Goal: Information Seeking & Learning: Learn about a topic

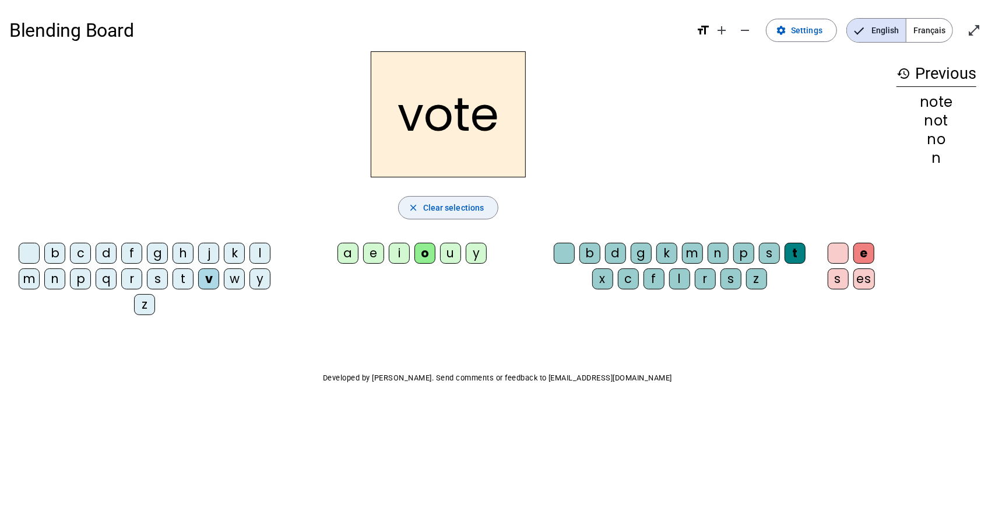
click at [467, 202] on span "Clear selections" at bounding box center [453, 208] width 61 height 14
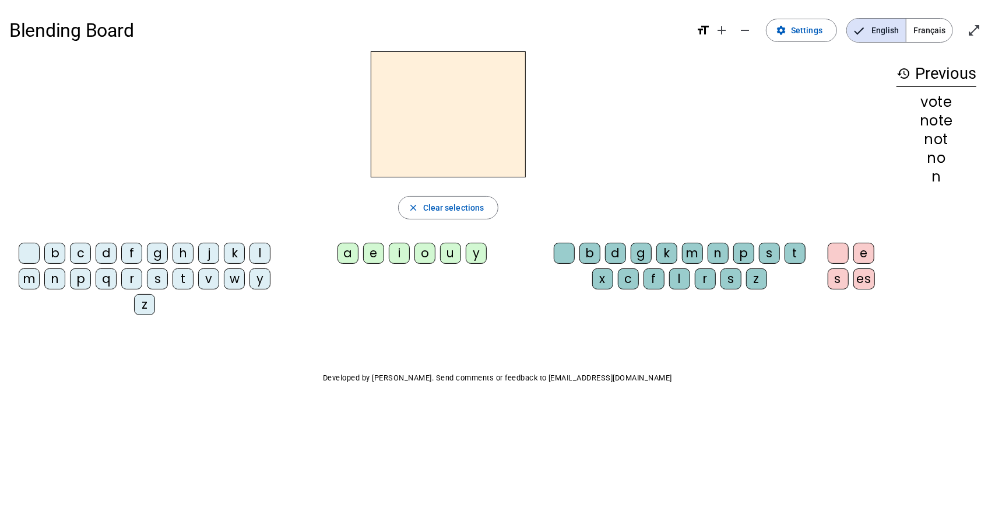
click at [435, 109] on h2 at bounding box center [448, 114] width 155 height 126
click at [63, 251] on div "b" at bounding box center [54, 253] width 21 height 21
click at [376, 251] on div "e" at bounding box center [373, 253] width 21 height 21
click at [478, 125] on h2 "be" at bounding box center [448, 114] width 155 height 126
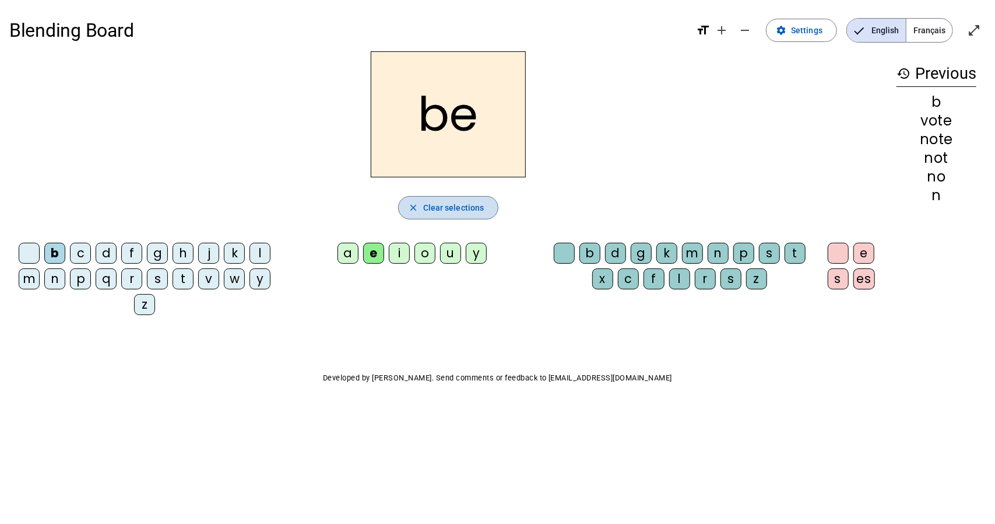
click at [465, 207] on span "Clear selections" at bounding box center [453, 208] width 61 height 14
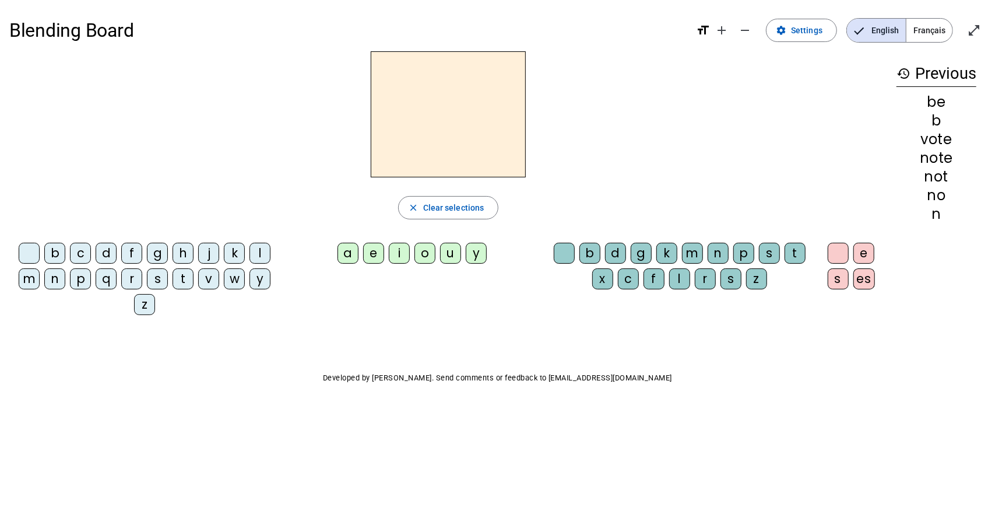
click at [371, 251] on div "e" at bounding box center [373, 253] width 21 height 21
click at [467, 209] on span "Clear selections" at bounding box center [453, 208] width 61 height 14
click at [720, 26] on mat-icon "add" at bounding box center [722, 30] width 14 height 14
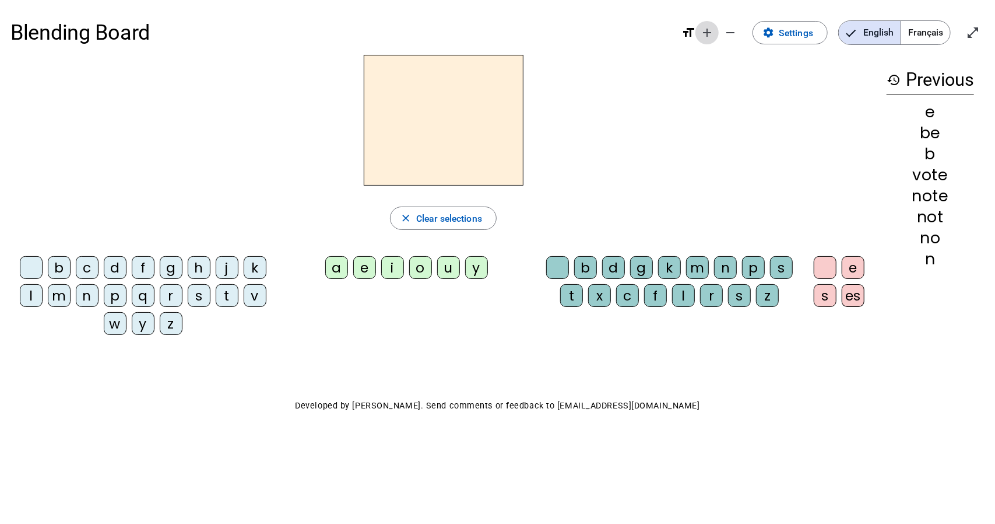
click at [697, 33] on span "Increase font size" at bounding box center [707, 33] width 28 height 28
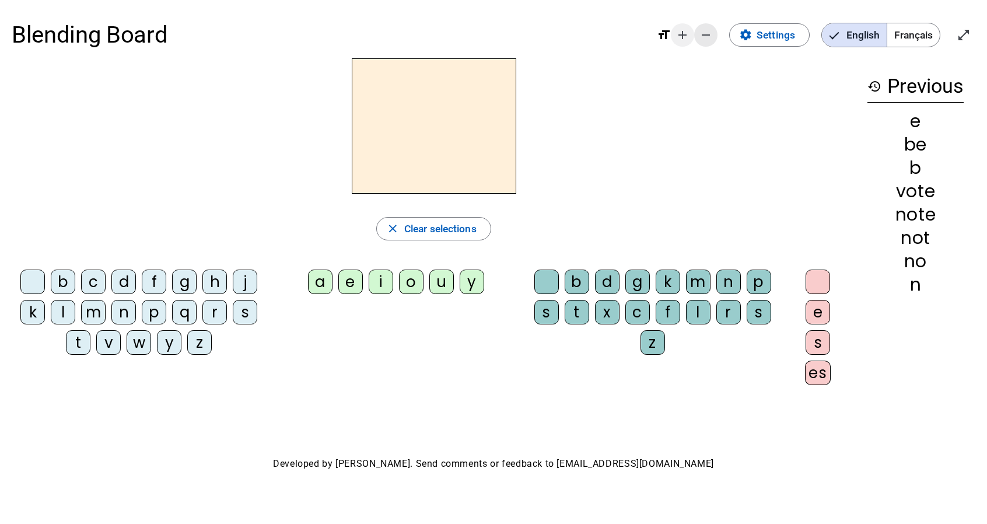
click at [697, 33] on span "Decrease font size" at bounding box center [706, 35] width 28 height 28
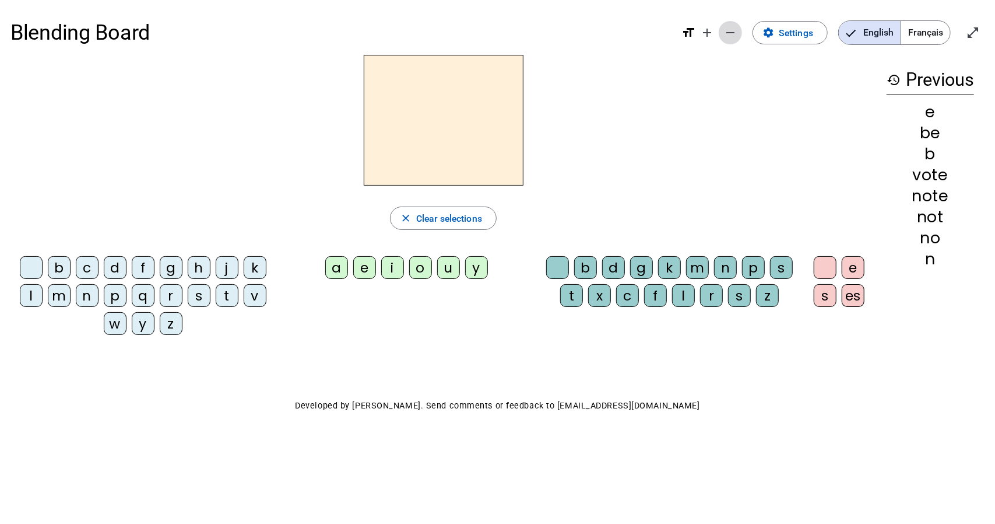
click at [731, 29] on mat-icon "remove" at bounding box center [731, 33] width 14 height 14
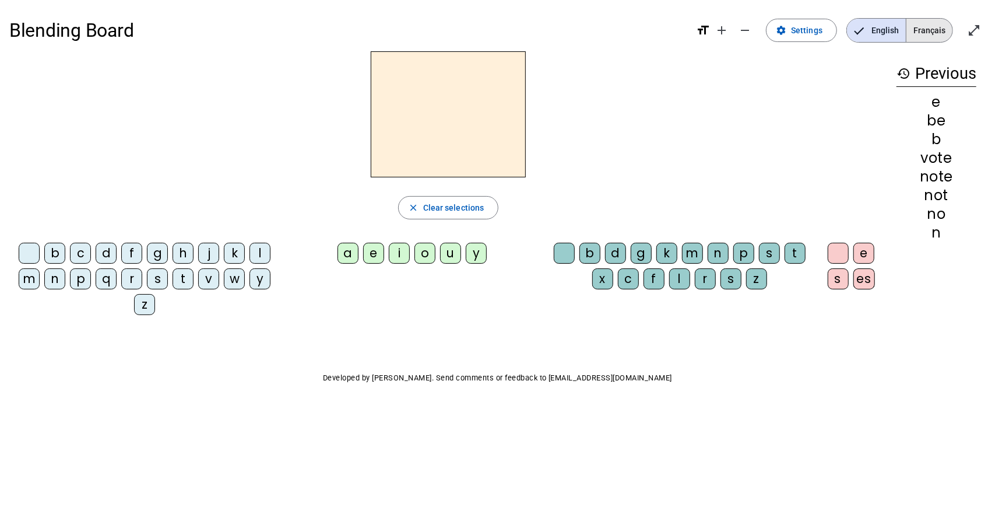
click at [918, 31] on span "Français" at bounding box center [930, 30] width 46 height 23
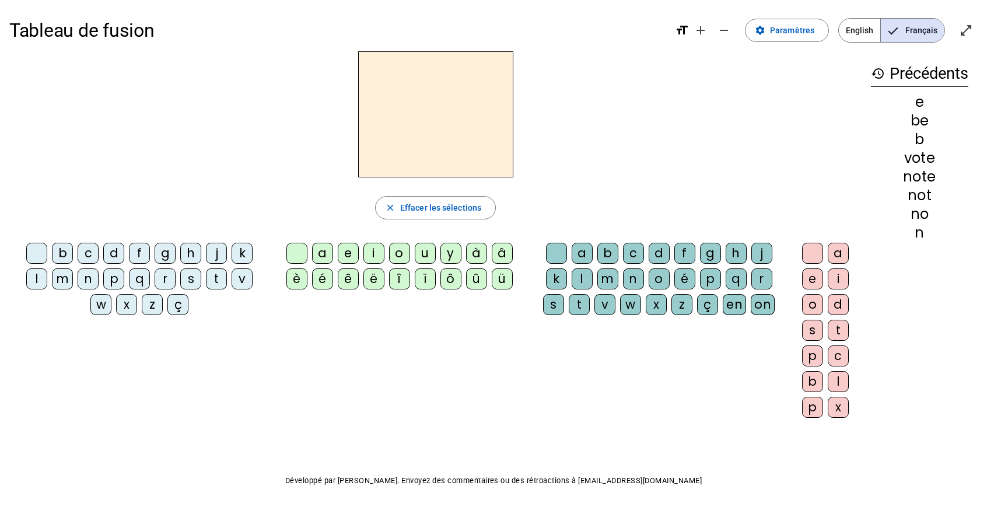
click at [52, 249] on div "b" at bounding box center [62, 253] width 21 height 21
click at [323, 279] on div "é" at bounding box center [322, 278] width 21 height 21
click at [52, 254] on div "b" at bounding box center [62, 253] width 21 height 21
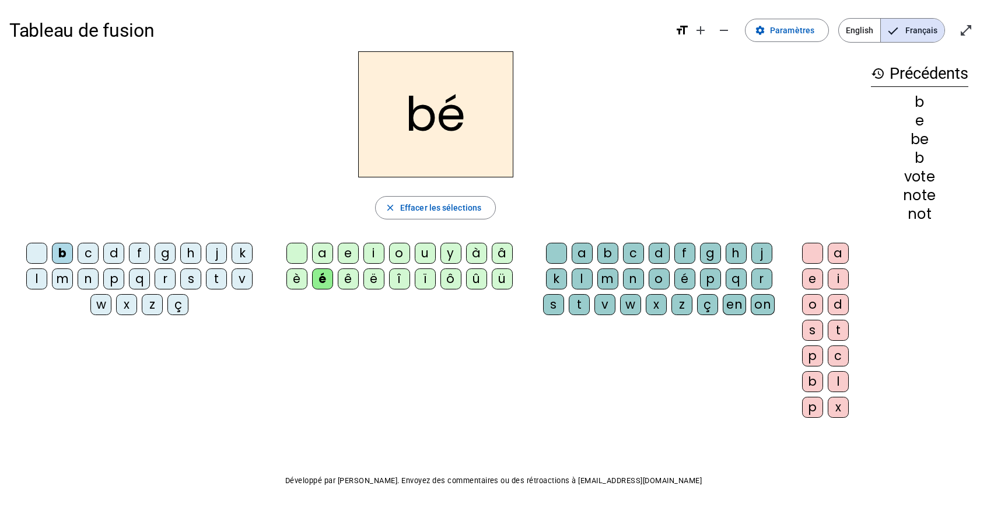
click at [429, 124] on h2 "bé" at bounding box center [435, 114] width 155 height 126
click at [428, 108] on h2 "bé" at bounding box center [435, 114] width 155 height 126
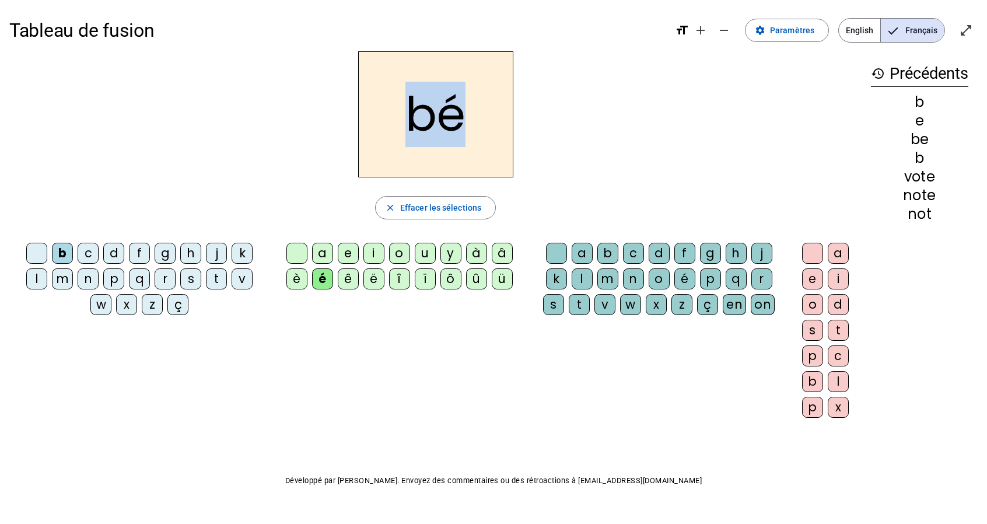
click at [428, 108] on h2 "bé" at bounding box center [435, 114] width 155 height 126
click at [437, 114] on h2 "bé" at bounding box center [435, 114] width 155 height 126
click at [469, 115] on h2 "bé" at bounding box center [435, 114] width 155 height 126
drag, startPoint x: 422, startPoint y: 120, endPoint x: 425, endPoint y: 155, distance: 34.5
click at [425, 155] on h2 "bé" at bounding box center [435, 114] width 155 height 126
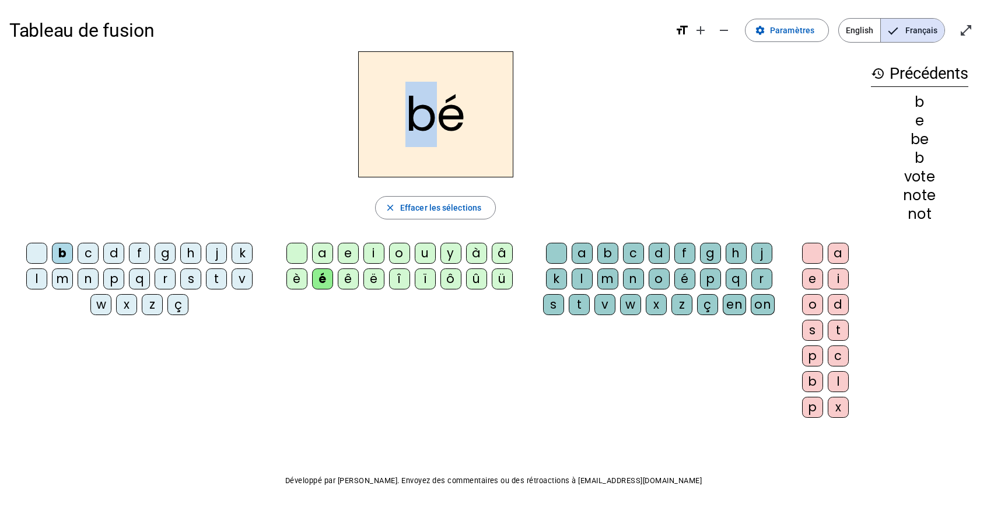
drag, startPoint x: 421, startPoint y: 116, endPoint x: 392, endPoint y: 136, distance: 35.3
click at [392, 136] on h2 "bé" at bounding box center [435, 114] width 155 height 126
click at [484, 131] on h2 "bé" at bounding box center [435, 114] width 155 height 126
click at [453, 201] on span "Effacer les sélections" at bounding box center [440, 208] width 81 height 14
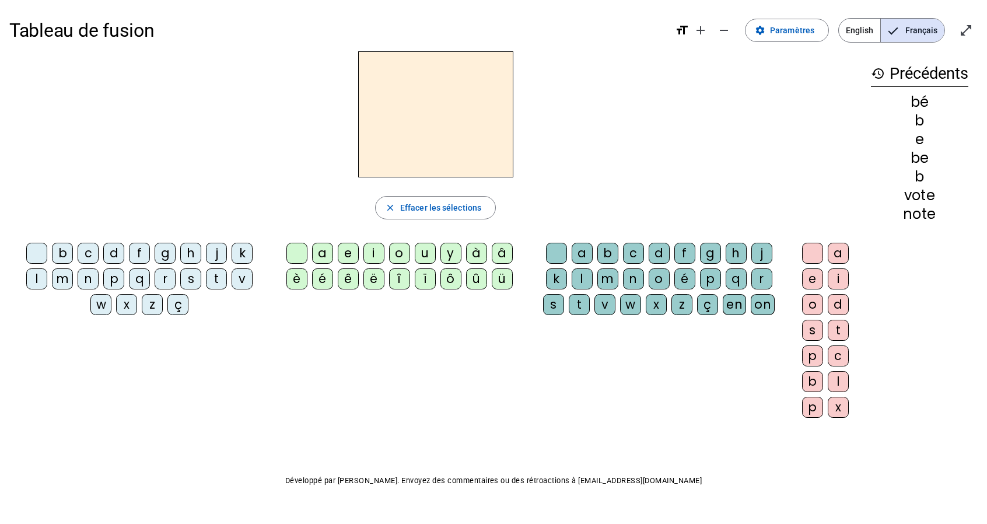
click at [206, 280] on div "t" at bounding box center [216, 278] width 21 height 21
click at [322, 271] on div "é" at bounding box center [322, 278] width 21 height 21
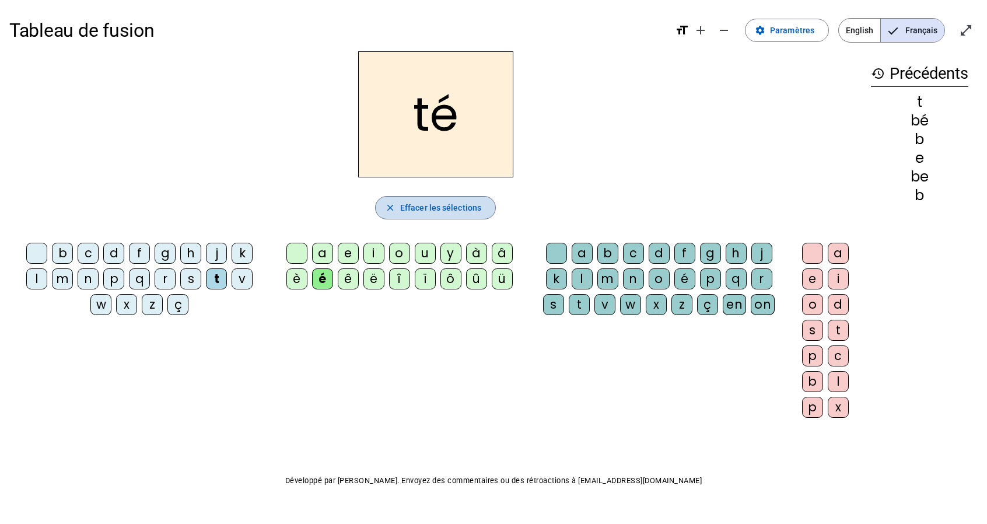
click at [398, 206] on span "button" at bounding box center [436, 208] width 120 height 28
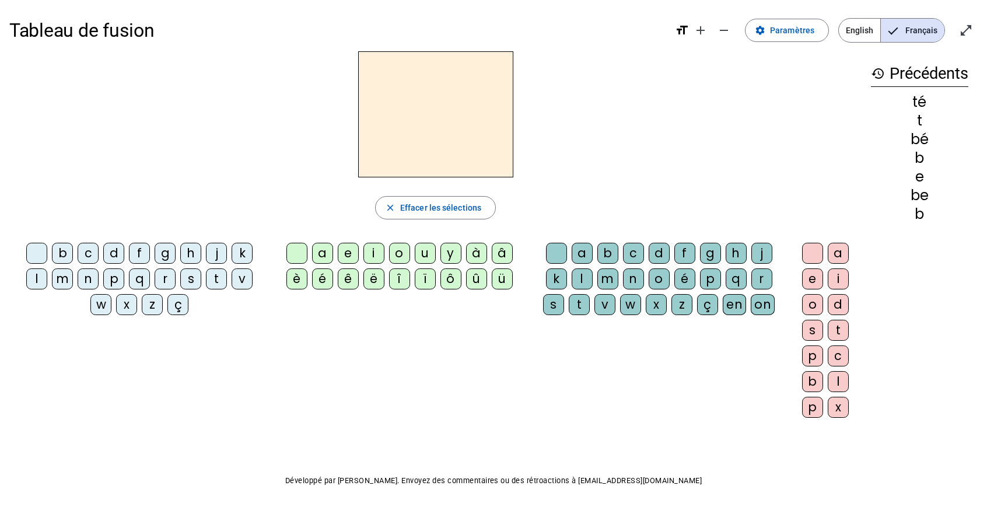
click at [103, 274] on div "p" at bounding box center [113, 278] width 21 height 21
click at [325, 254] on div "a" at bounding box center [322, 253] width 21 height 21
click at [366, 251] on div "i" at bounding box center [373, 253] width 21 height 21
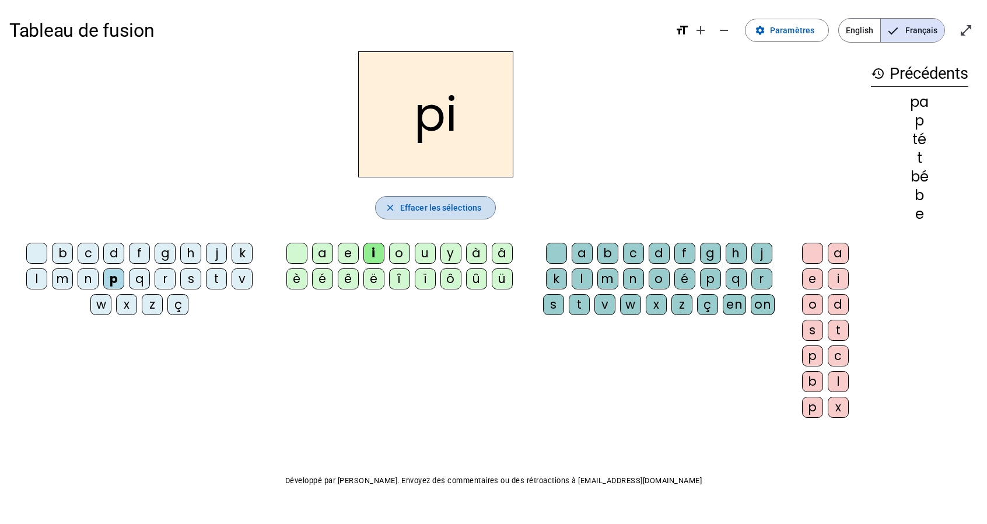
click at [397, 214] on span "button" at bounding box center [436, 208] width 120 height 28
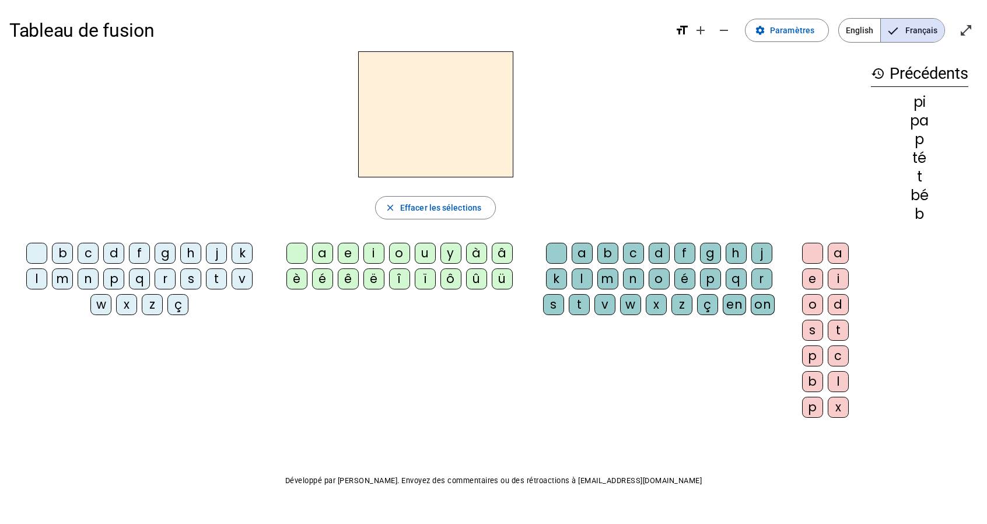
drag, startPoint x: 509, startPoint y: 131, endPoint x: 520, endPoint y: 130, distance: 11.7
click at [520, 130] on div at bounding box center [435, 114] width 852 height 126
click at [802, 31] on span "Paramètres" at bounding box center [792, 30] width 44 height 14
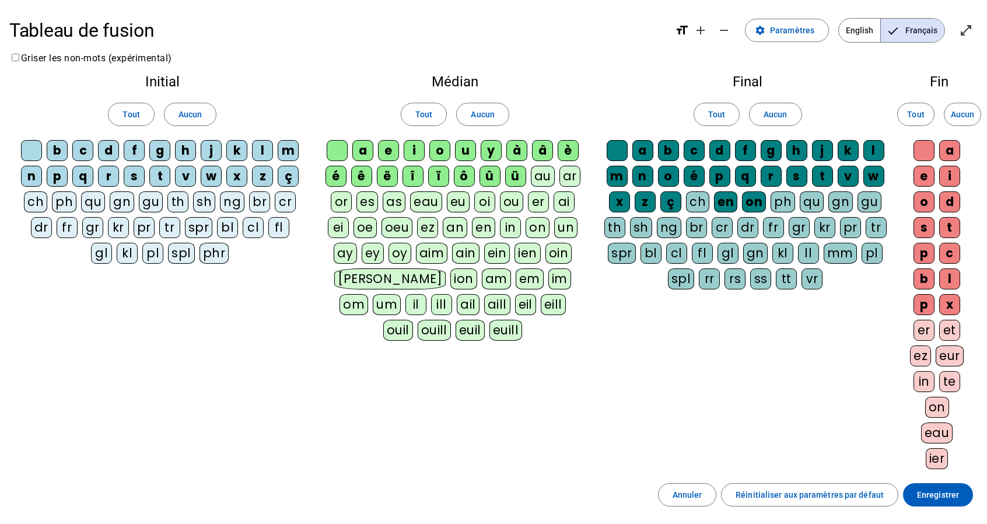
click at [23, 4] on div "Tableau de fusion format_size add remove settings Paramètres English Français o…" at bounding box center [493, 314] width 987 height 629
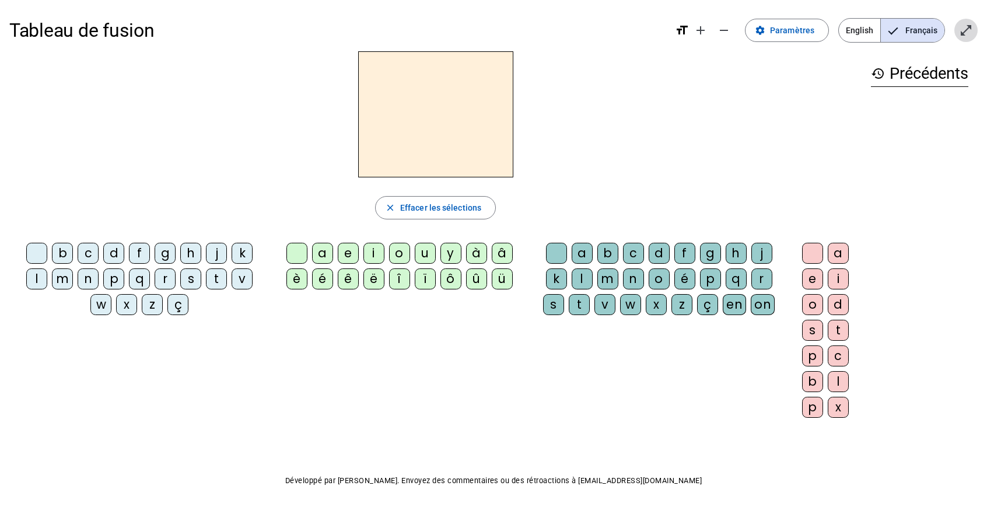
click at [961, 32] on mat-icon "open_in_full" at bounding box center [966, 30] width 14 height 14
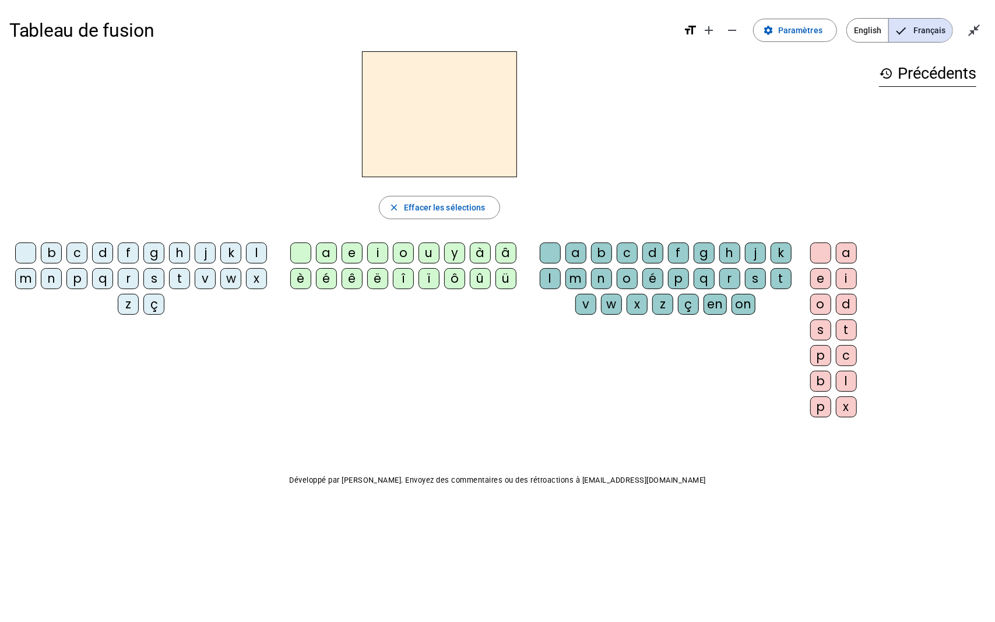
click at [406, 129] on h2 at bounding box center [439, 114] width 155 height 126
click at [391, 102] on h2 at bounding box center [439, 114] width 155 height 126
drag, startPoint x: 391, startPoint y: 102, endPoint x: 662, endPoint y: 65, distance: 274.2
click at [662, 65] on div at bounding box center [439, 114] width 861 height 126
click at [798, 27] on span "Paramètres" at bounding box center [801, 30] width 44 height 14
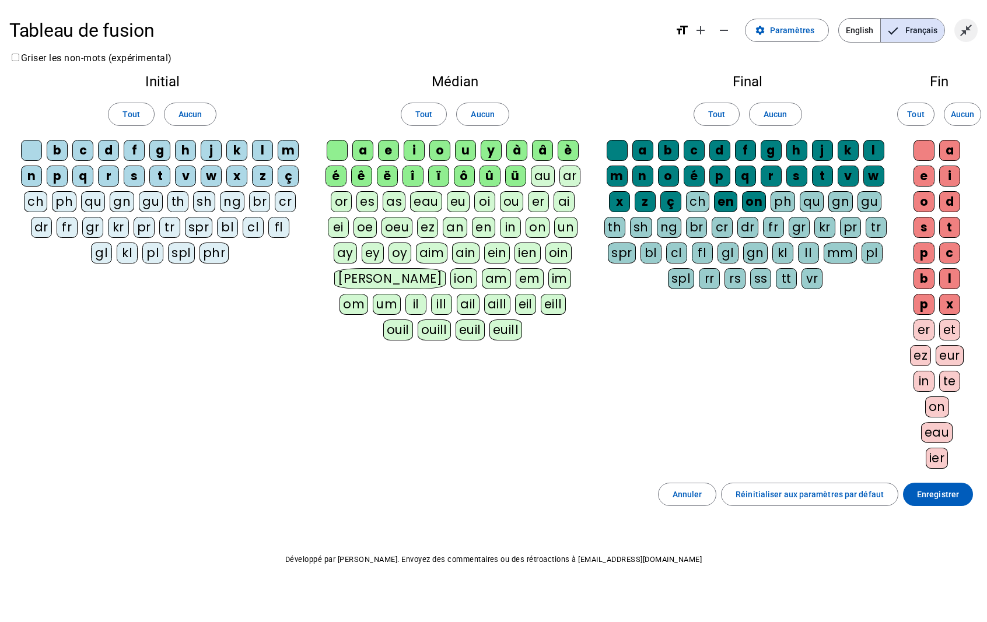
click at [962, 33] on mat-icon "close_fullscreen" at bounding box center [966, 30] width 14 height 14
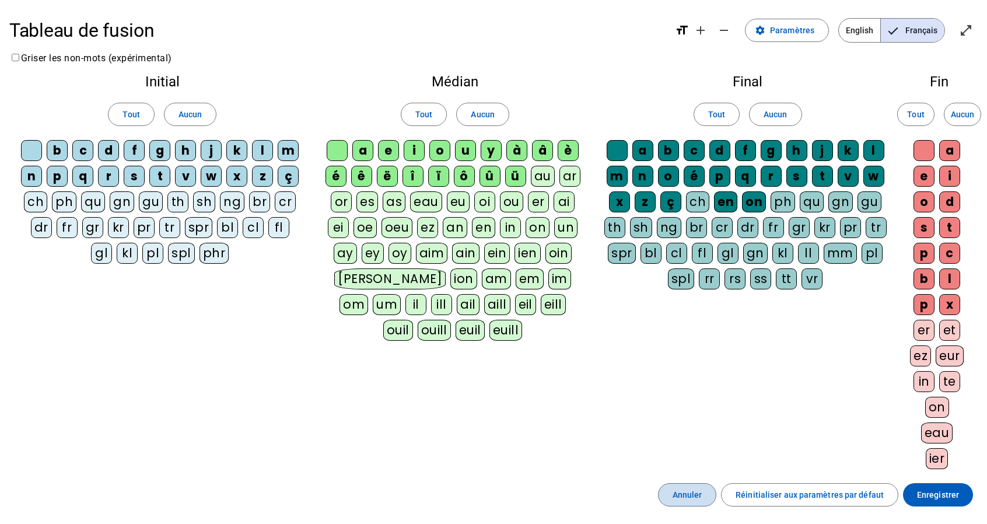
click at [685, 488] on span "Annuler" at bounding box center [687, 495] width 30 height 14
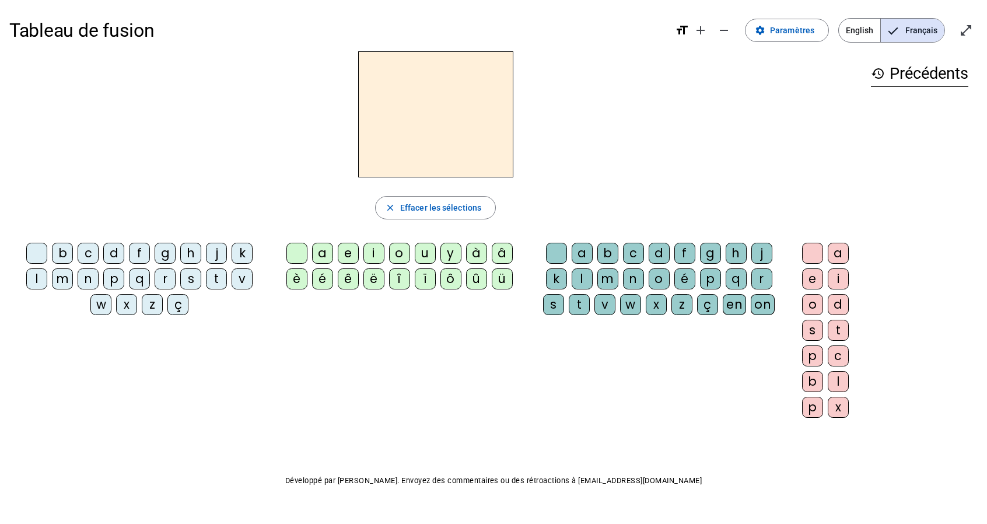
click at [410, 131] on h2 at bounding box center [435, 114] width 155 height 126
click at [52, 247] on div "b" at bounding box center [62, 253] width 21 height 21
click at [327, 278] on div "é" at bounding box center [322, 278] width 21 height 21
click at [50, 240] on div "b c d f g h j k l m n p q r s t v w x z ç" at bounding box center [141, 281] width 265 height 86
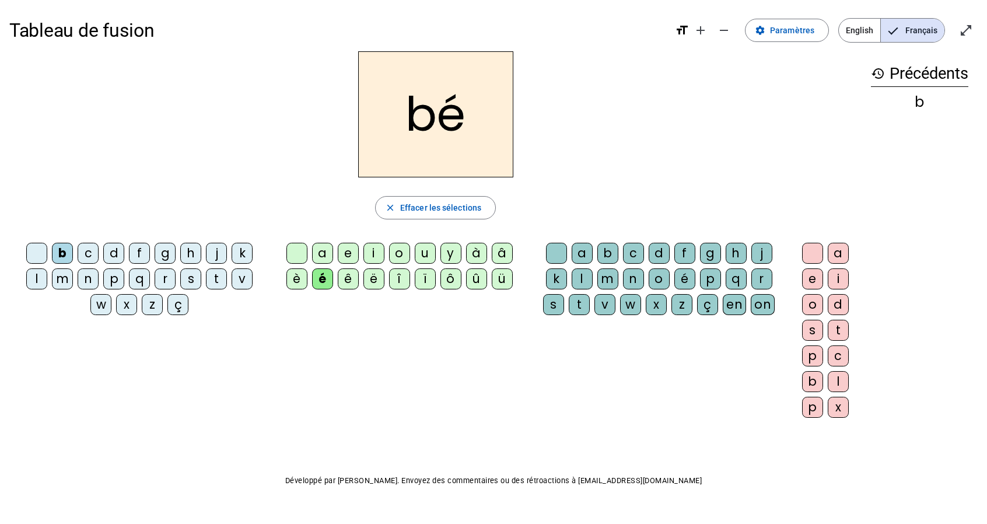
click at [322, 250] on div "a" at bounding box center [322, 253] width 21 height 21
click at [699, 36] on mat-icon "add" at bounding box center [700, 30] width 14 height 14
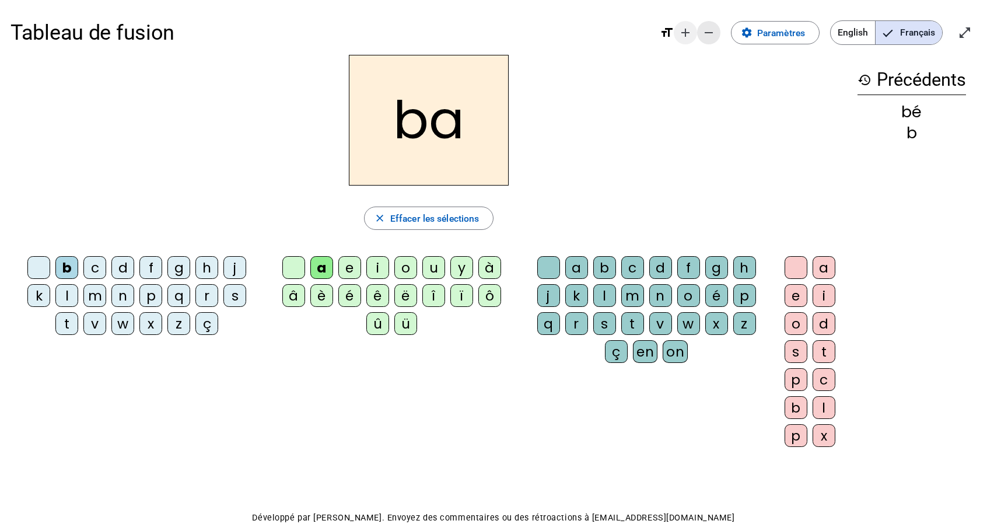
click at [699, 36] on span "Diminuer la taille de la police" at bounding box center [709, 33] width 28 height 28
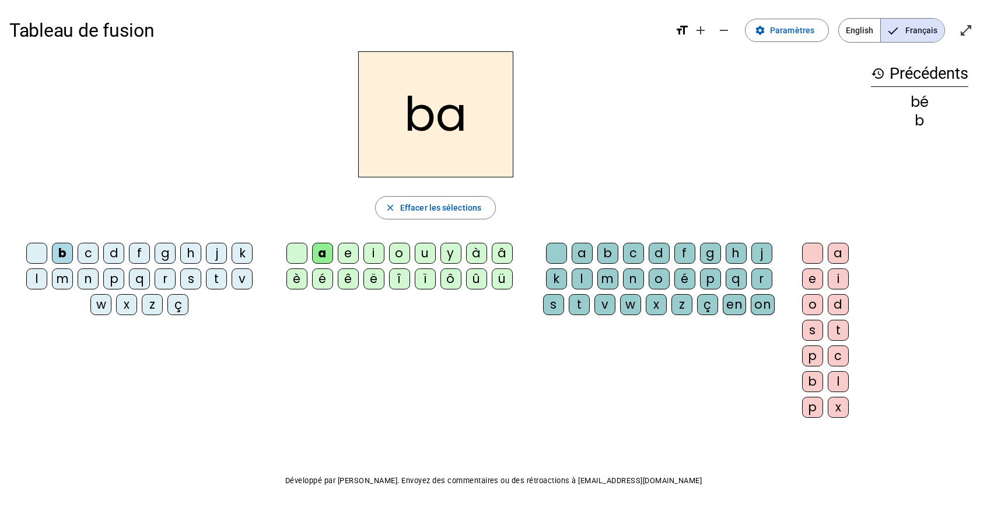
click at [47, 268] on div "l" at bounding box center [36, 278] width 21 height 21
